Goal: Information Seeking & Learning: Check status

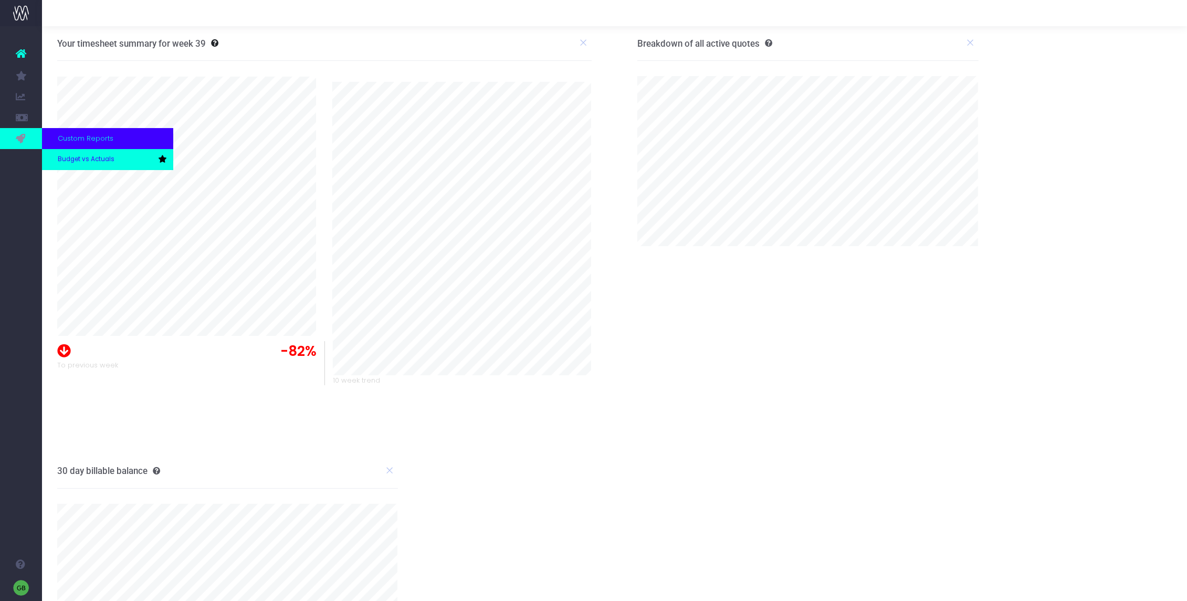
click at [86, 157] on span "Budget vs Actuals" at bounding box center [86, 159] width 57 height 9
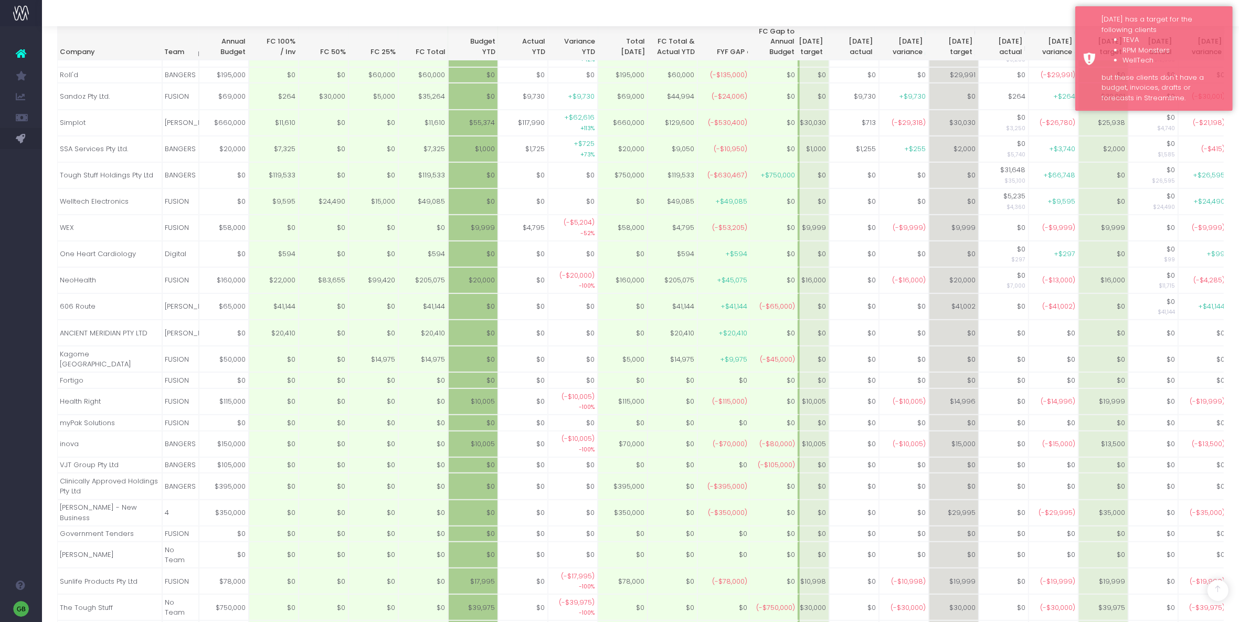
scroll to position [576, 0]
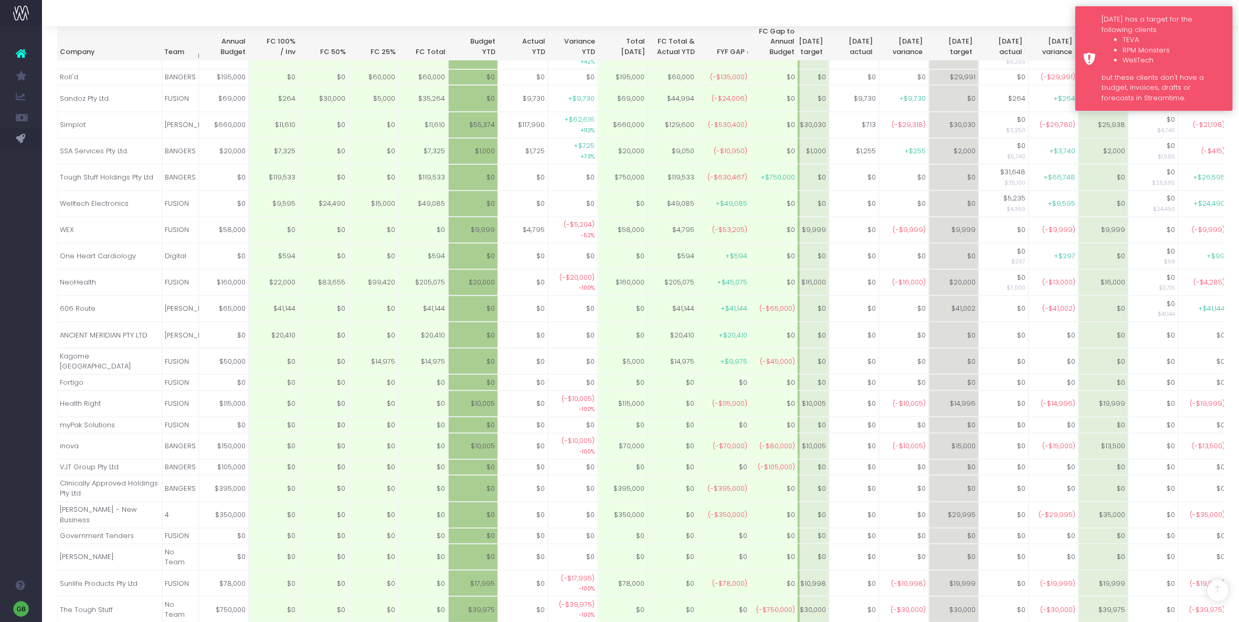
click at [1186, 50] on li "RPM Monsters" at bounding box center [1174, 50] width 102 height 10
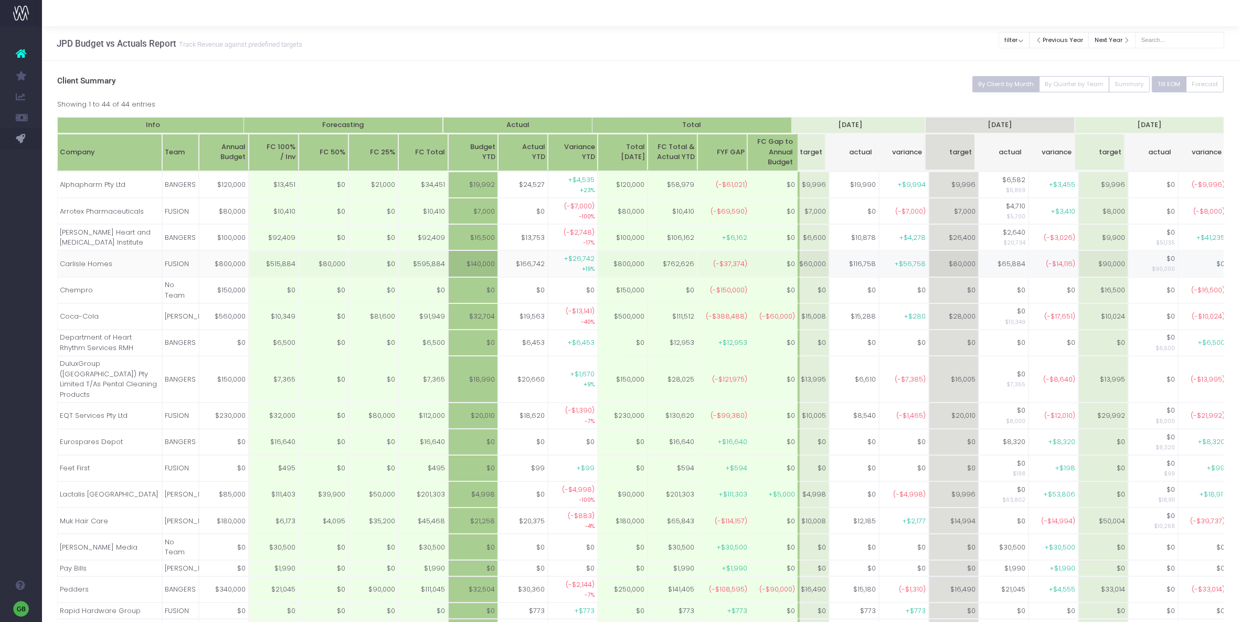
scroll to position [0, 171]
click at [1023, 35] on button "filter" at bounding box center [1014, 40] width 31 height 16
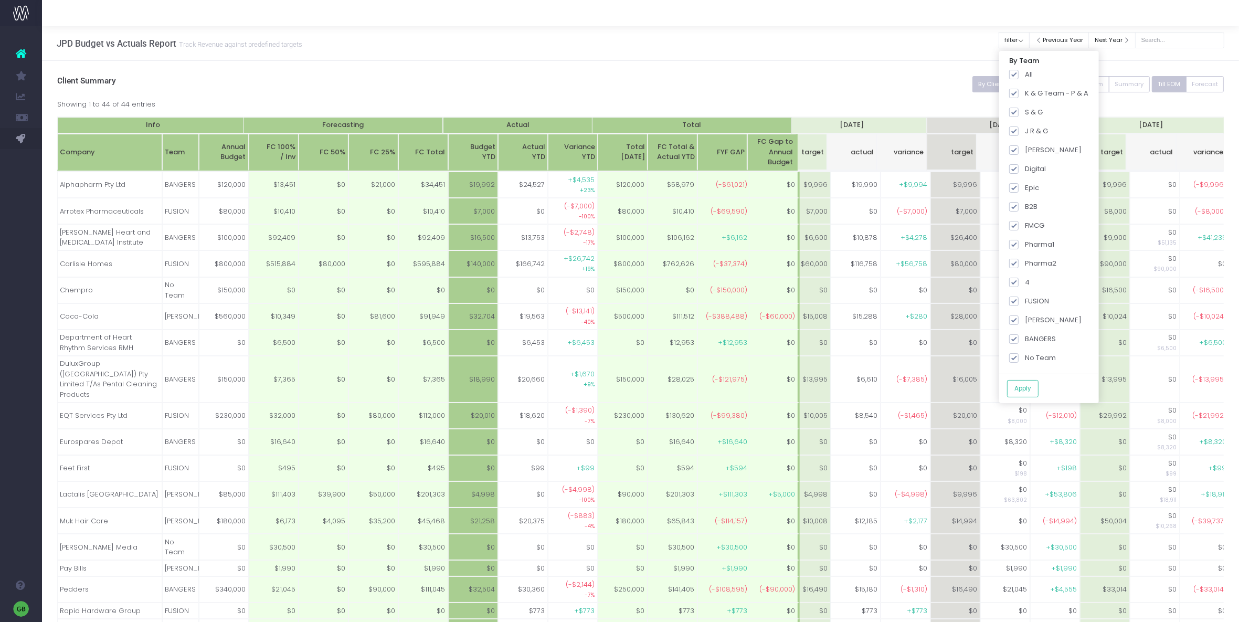
drag, startPoint x: 920, startPoint y: 54, endPoint x: 942, endPoint y: 85, distance: 38.0
click at [920, 54] on div "JPD Budget vs Actuals Report Track Revenue against predefined targets Clear Fil…" at bounding box center [640, 43] width 1197 height 35
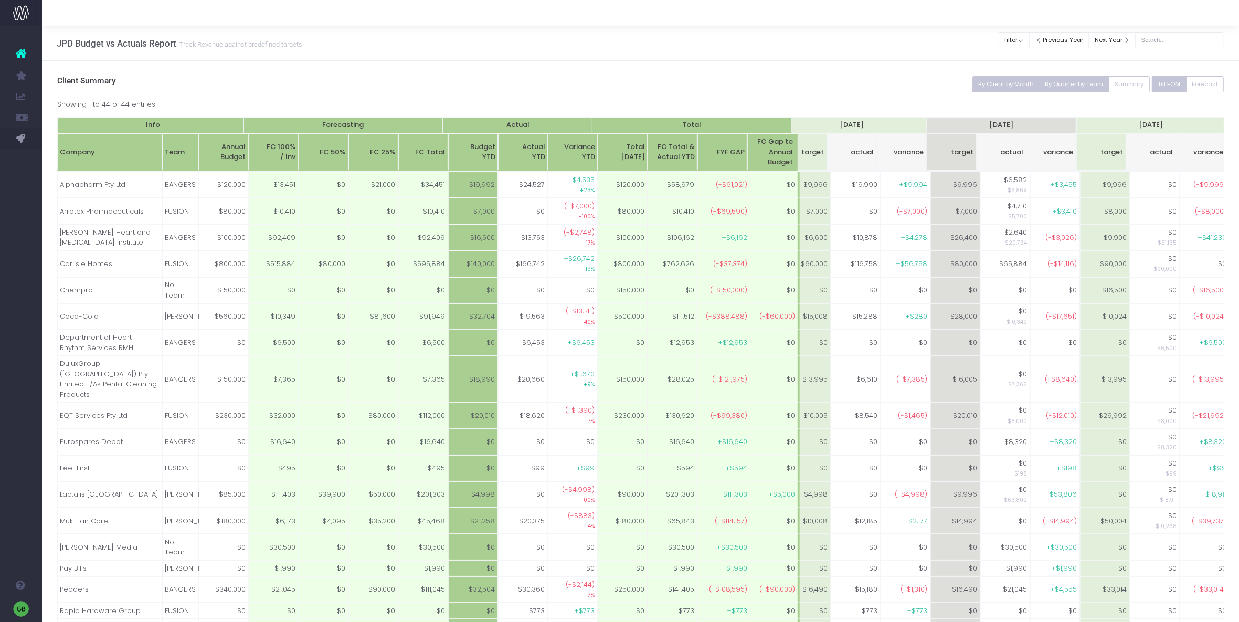
click at [1060, 80] on button "By Quarter by Team" at bounding box center [1074, 84] width 70 height 16
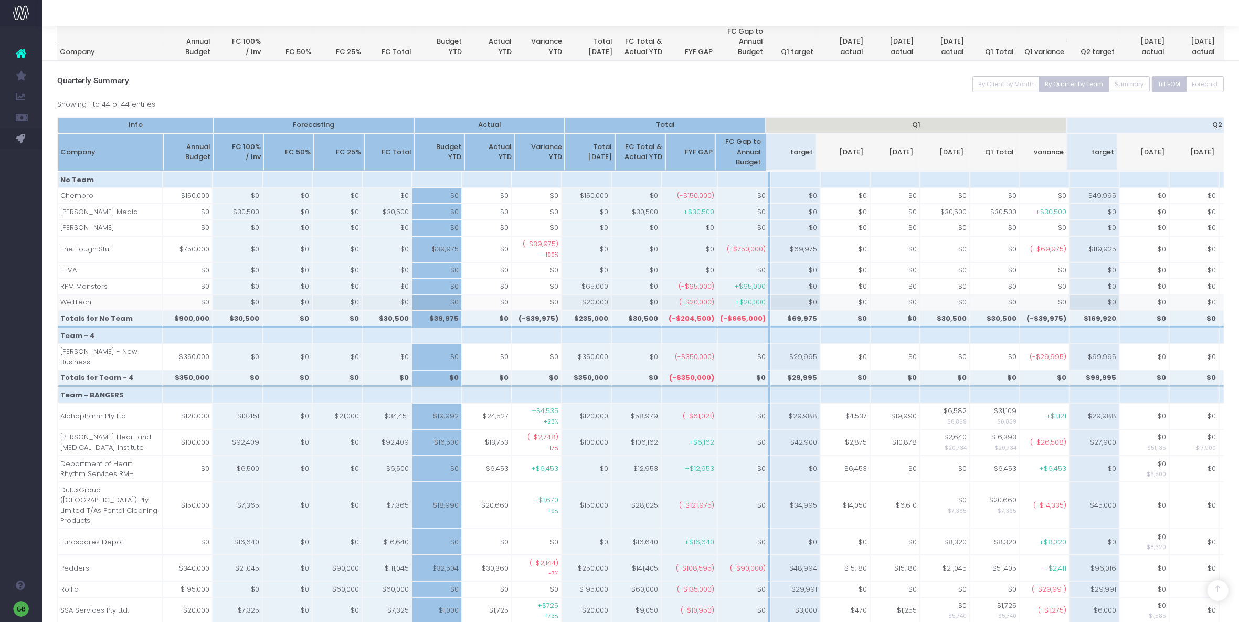
scroll to position [856, 0]
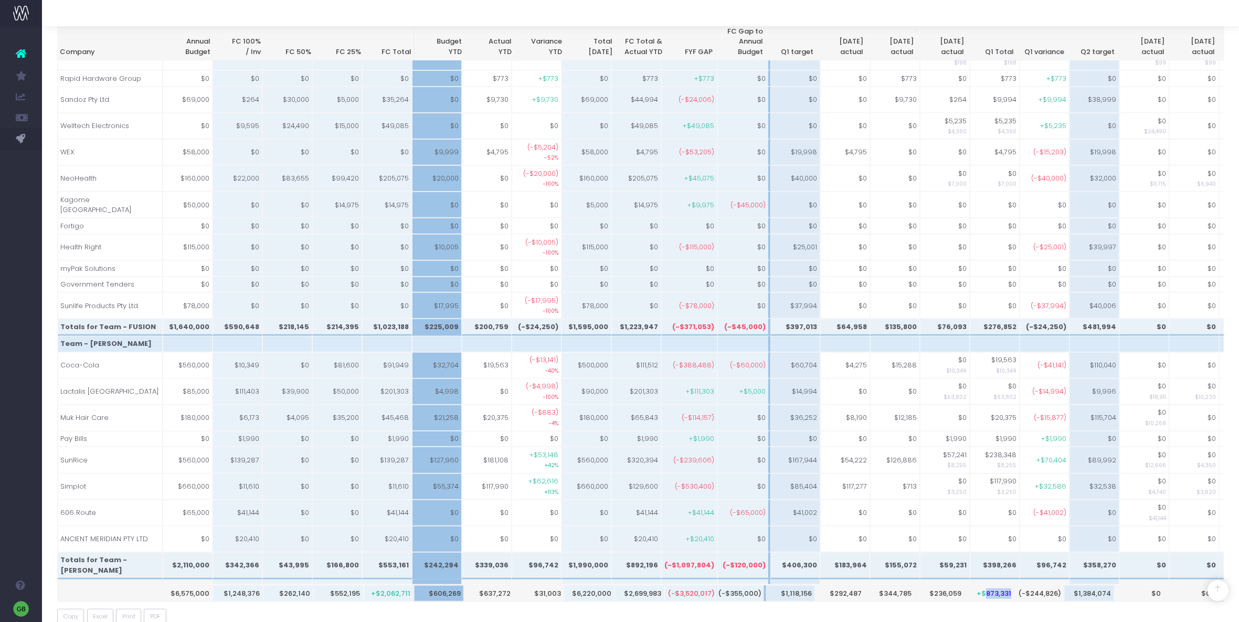
drag, startPoint x: 984, startPoint y: 554, endPoint x: 1014, endPoint y: 551, distance: 30.1
click at [1014, 585] on tr "$6,575,000 $1,248,376 $262,140 $552,195 +$2,062,711 $606,269 $637,272 $31,003 $…" at bounding box center [1016, 593] width 1917 height 16
click at [1008, 601] on div "Copy Excel Print PDF" at bounding box center [640, 617] width 1167 height 16
drag, startPoint x: 1021, startPoint y: 556, endPoint x: 1055, endPoint y: 557, distance: 33.1
click at [1055, 585] on th "(-$244,826)" at bounding box center [1040, 593] width 50 height 16
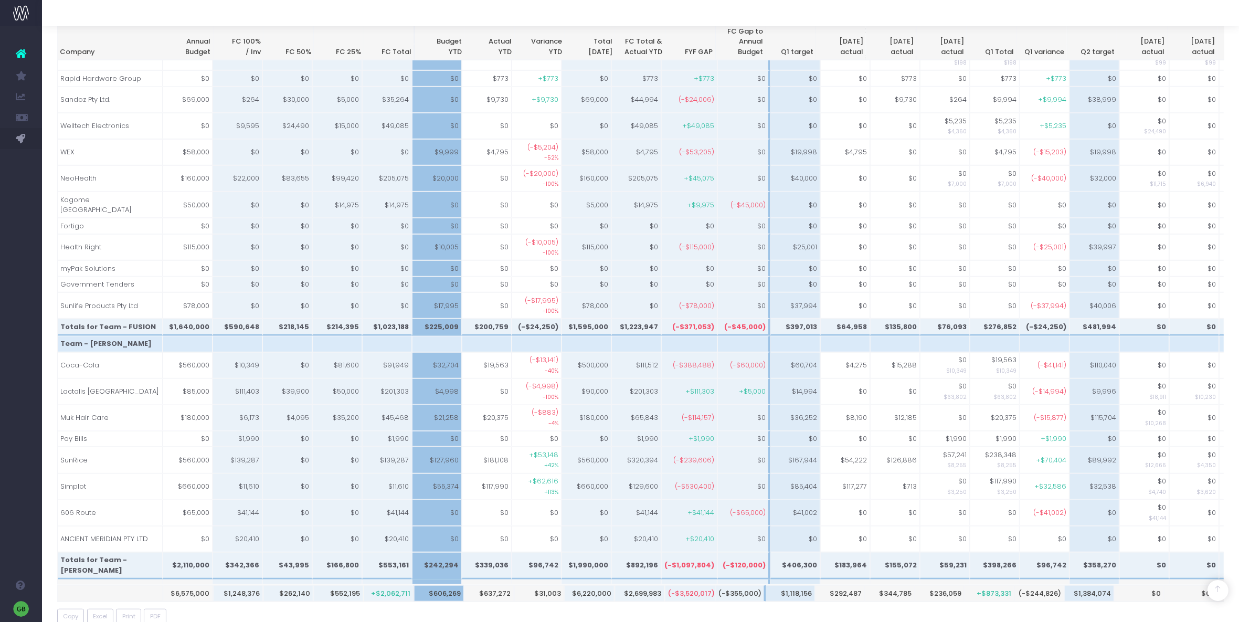
click at [1051, 601] on div "Copy Excel Print PDF" at bounding box center [640, 617] width 1167 height 16
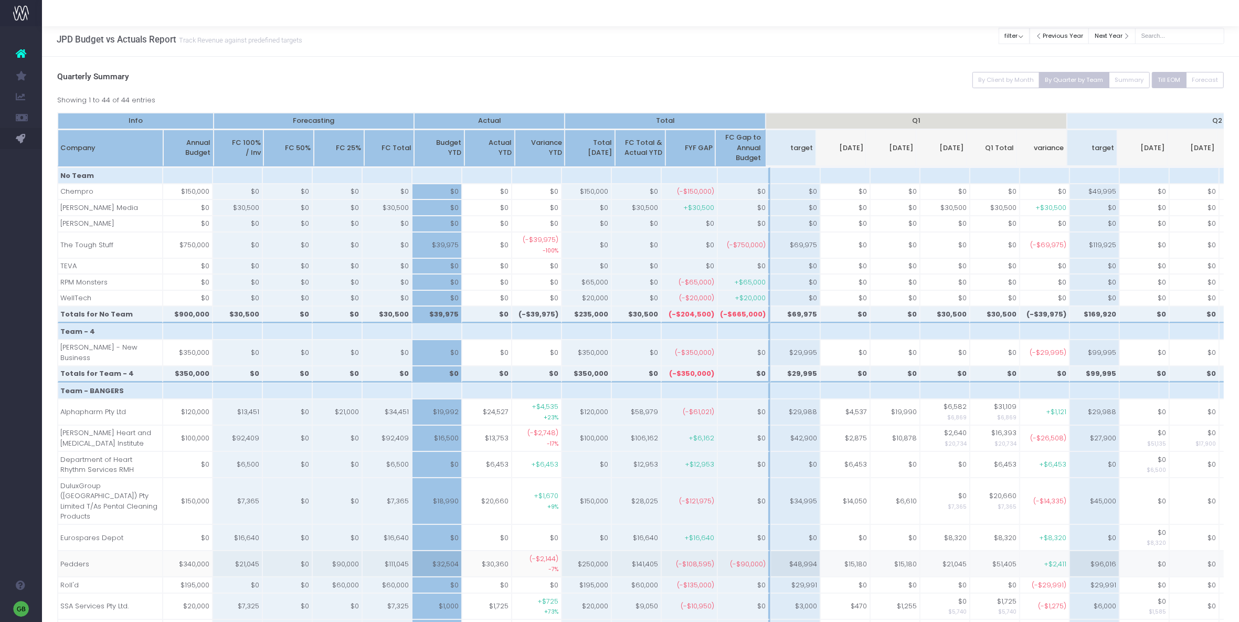
scroll to position [0, 0]
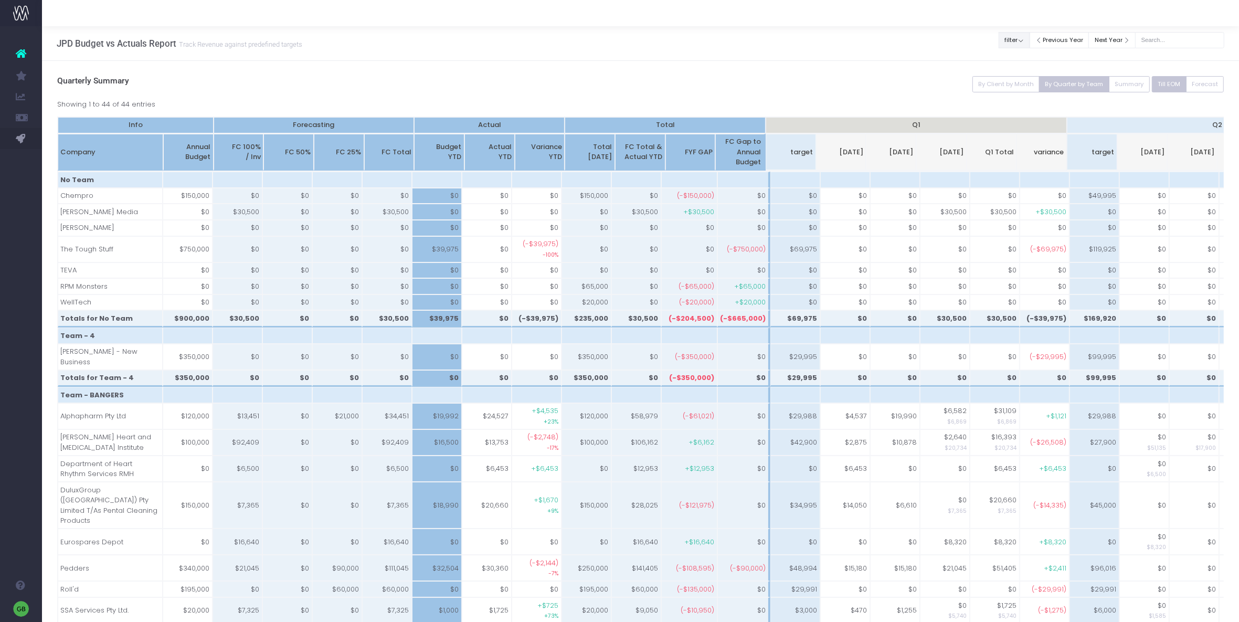
click at [1024, 40] on button "filter" at bounding box center [1014, 40] width 31 height 16
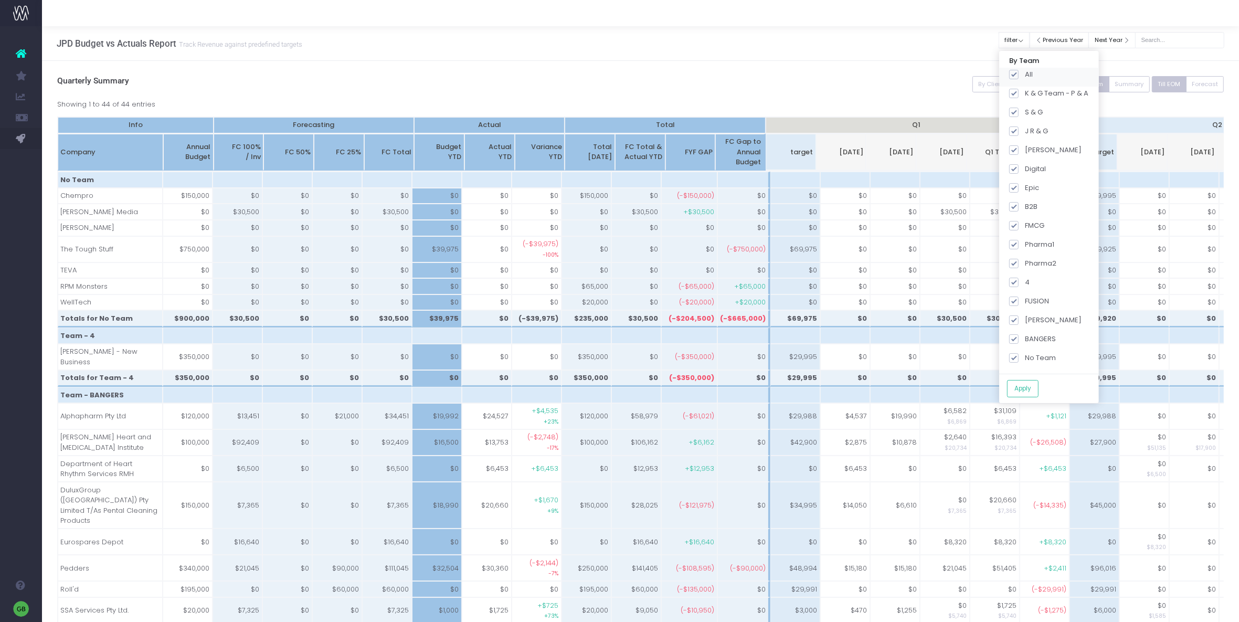
click at [1019, 73] on span at bounding box center [1013, 74] width 9 height 9
click at [1025, 73] on input "All" at bounding box center [1028, 72] width 7 height 7
checkbox input "false"
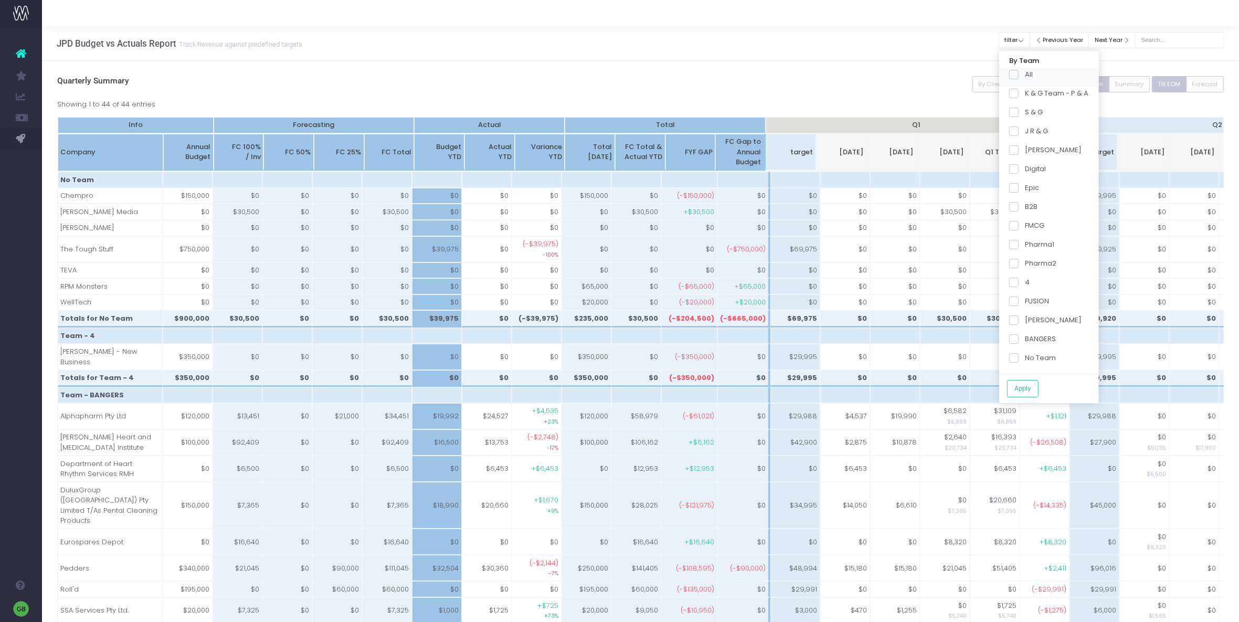
checkbox input "false"
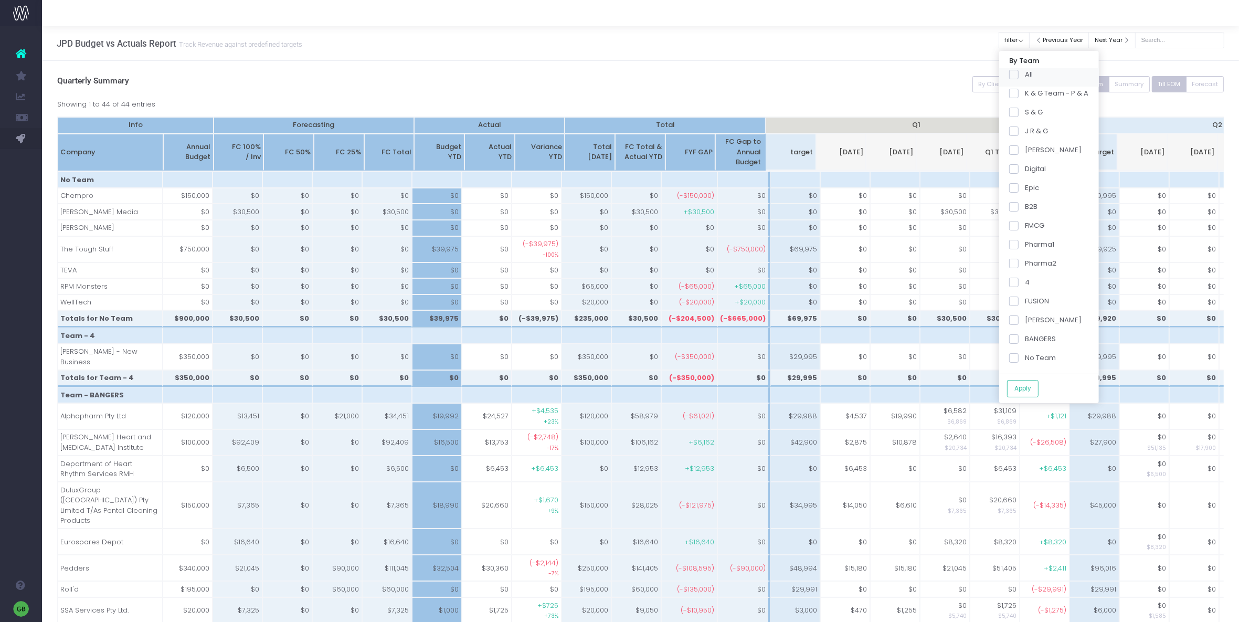
checkbox input "false"
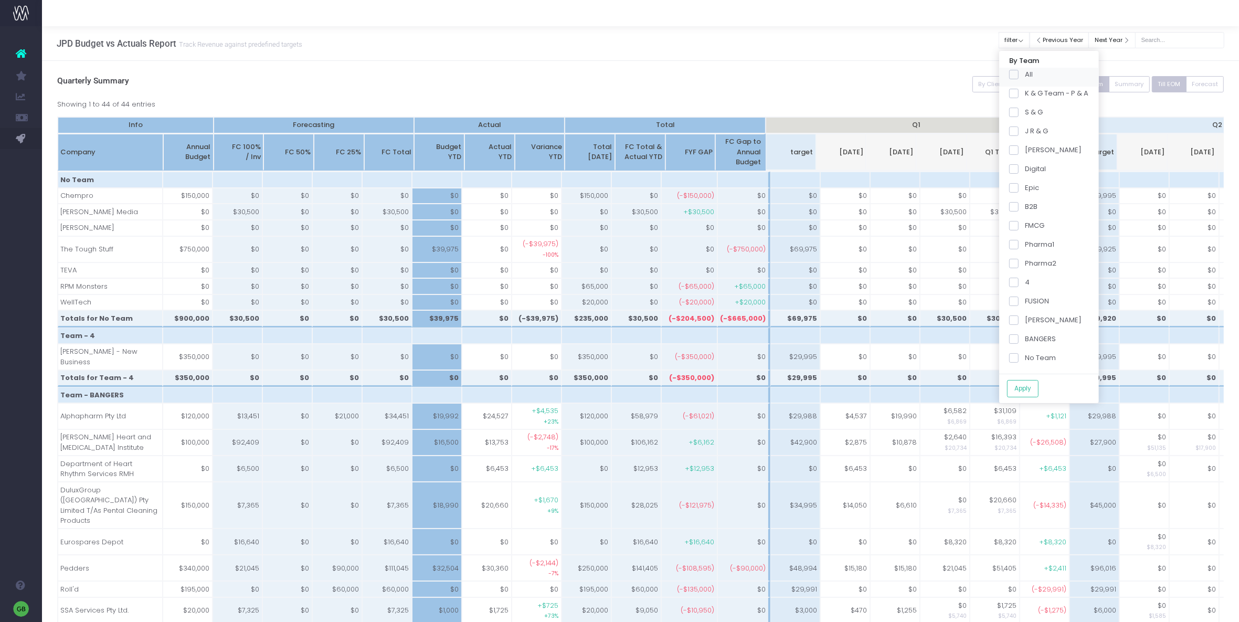
checkbox input "false"
click at [1019, 262] on span at bounding box center [1013, 263] width 9 height 9
click at [1025, 262] on input "Pharma2" at bounding box center [1028, 261] width 7 height 7
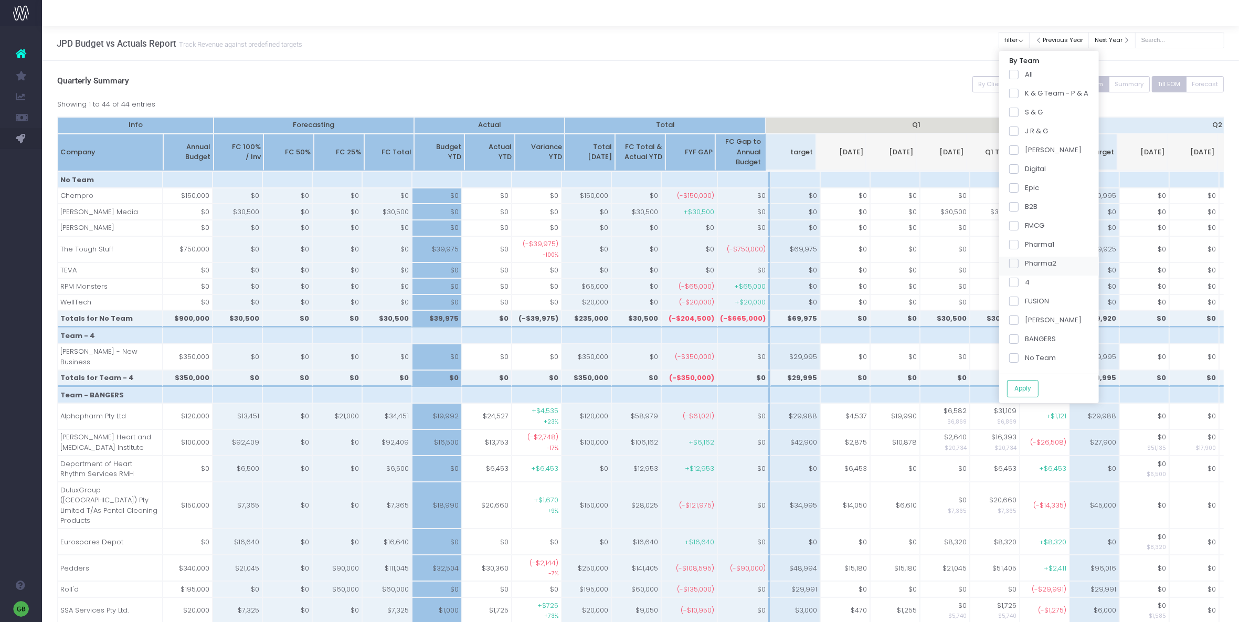
checkbox input "true"
click at [1018, 340] on span at bounding box center [1013, 338] width 9 height 9
click at [1025, 340] on input "BANGERS" at bounding box center [1028, 337] width 7 height 7
checkbox input "true"
click at [1033, 387] on button "Apply" at bounding box center [1022, 388] width 31 height 17
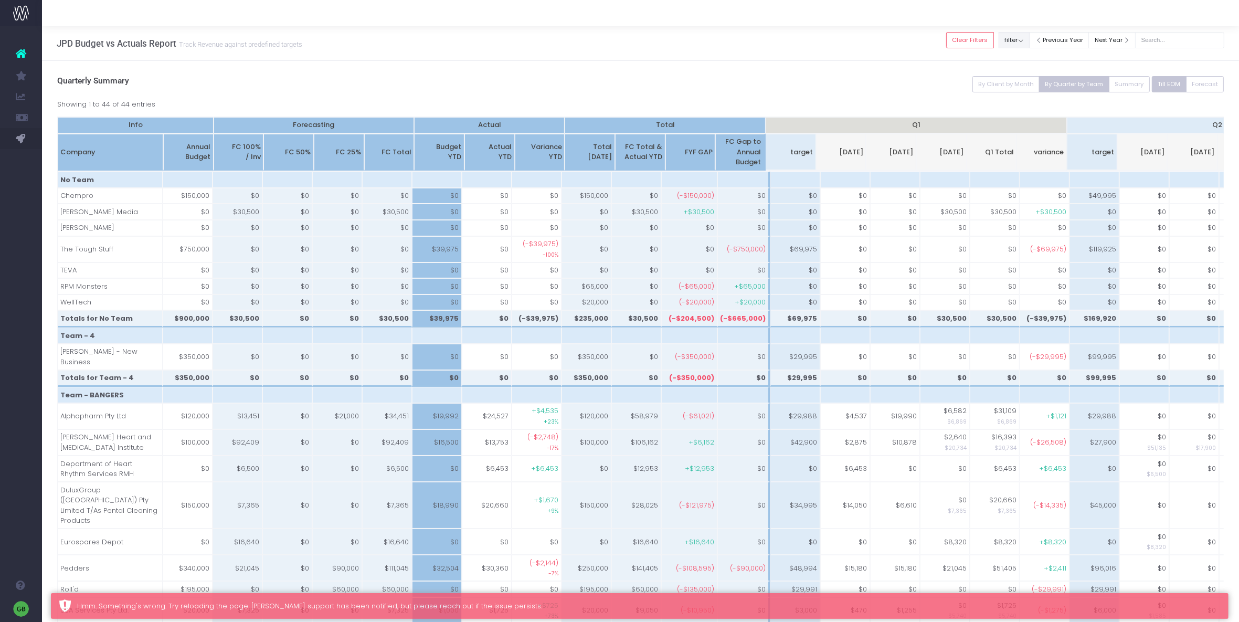
click at [1026, 39] on button "filter" at bounding box center [1014, 40] width 31 height 16
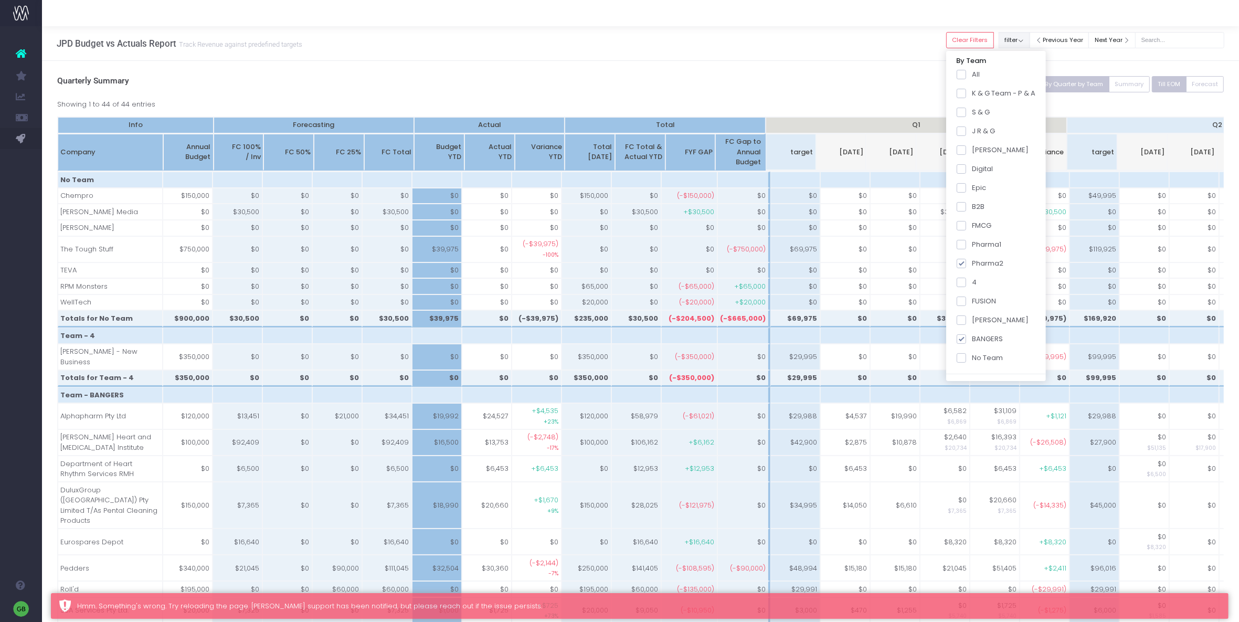
click at [1026, 39] on button "filter" at bounding box center [1014, 40] width 31 height 16
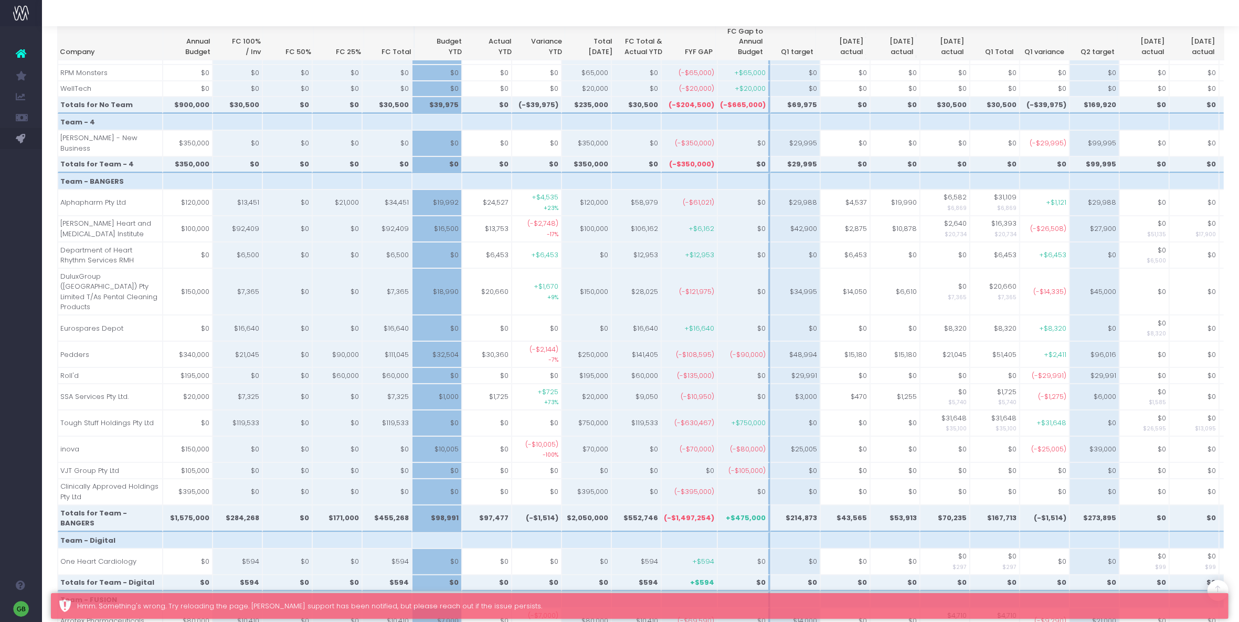
scroll to position [213, 0]
drag, startPoint x: 981, startPoint y: 498, endPoint x: 1051, endPoint y: 497, distance: 70.3
click at [1065, 505] on tr "Totals for Team - BANGERS $1,575,000 $284,268 $0 $171,000 $455,268 $98,991 $97,…" at bounding box center [1019, 518] width 1922 height 27
click at [1049, 505] on td "(-$1,514)" at bounding box center [1045, 518] width 50 height 27
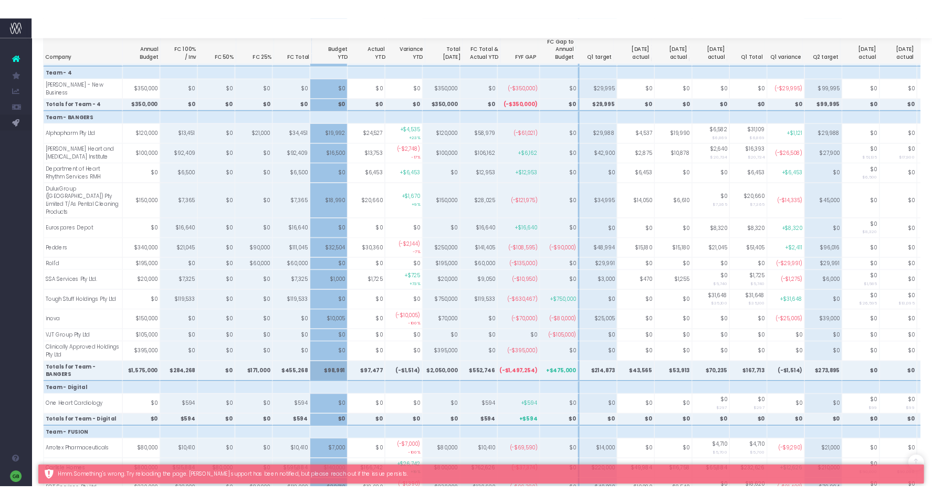
scroll to position [268, 0]
